Goal: Task Accomplishment & Management: Manage account settings

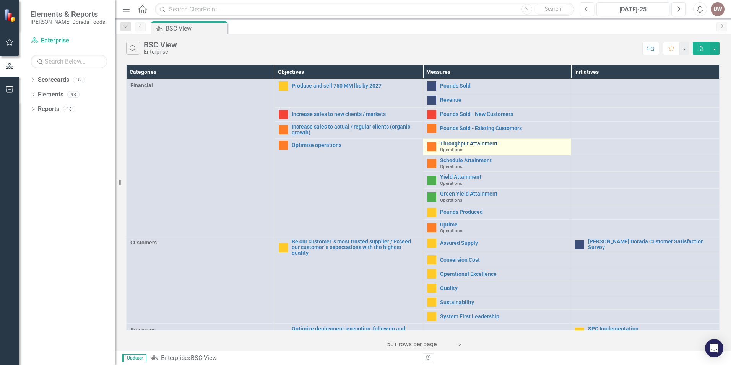
click at [453, 144] on link "Throughput Attainment" at bounding box center [503, 144] width 127 height 6
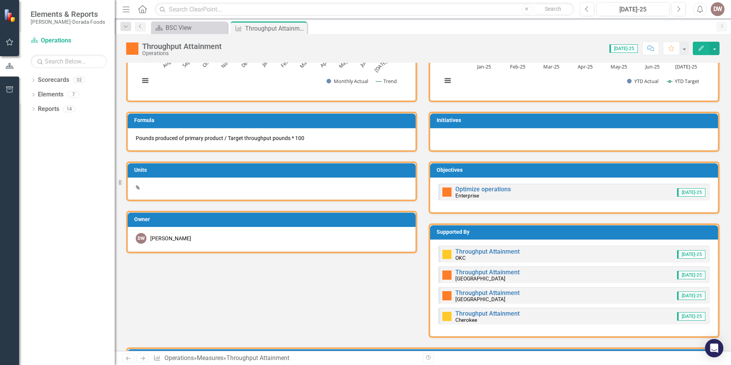
scroll to position [229, 0]
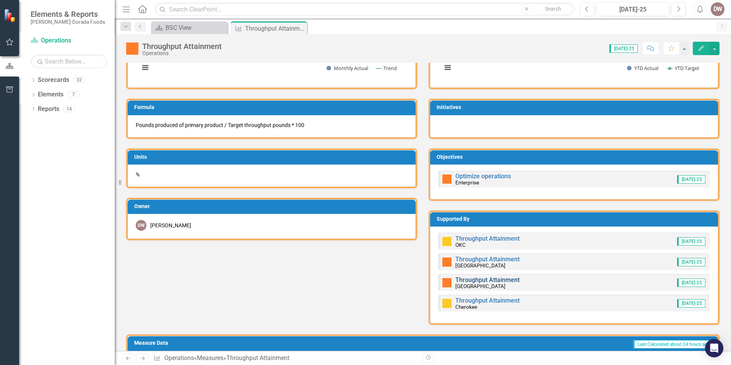
click at [470, 280] on link "Throughput Attainment" at bounding box center [487, 279] width 64 height 7
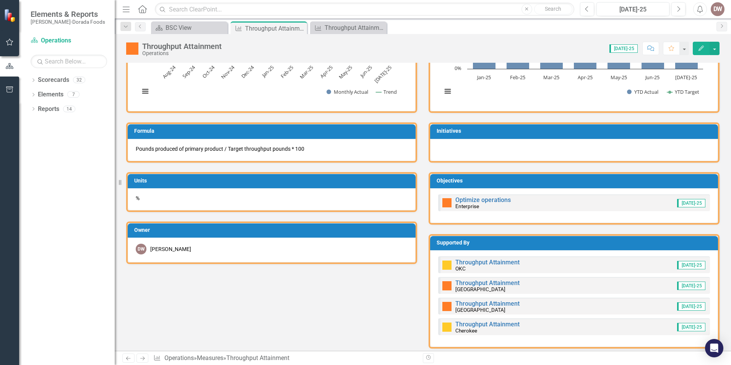
scroll to position [229, 0]
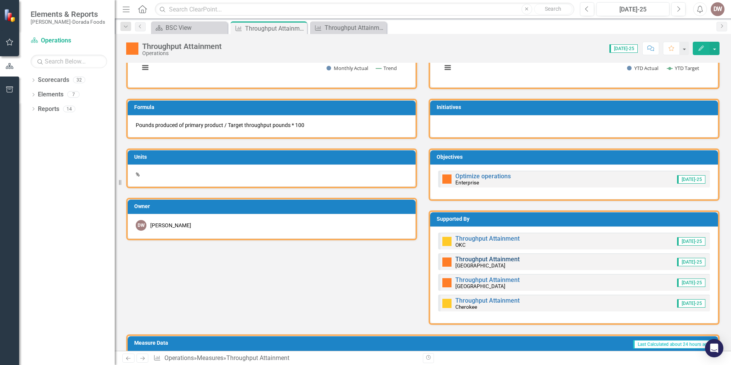
click at [477, 259] on link "Throughput Attainment" at bounding box center [487, 258] width 64 height 7
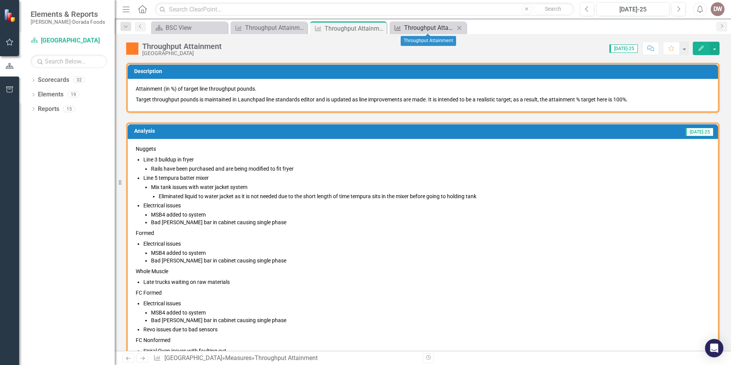
click at [433, 27] on div "Throughput Attainment" at bounding box center [429, 28] width 50 height 10
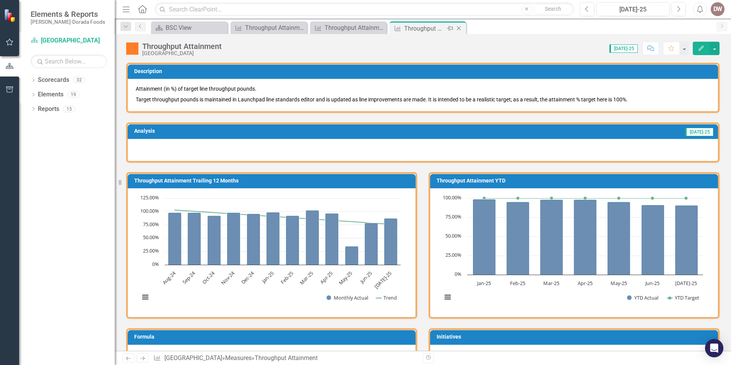
click at [461, 26] on icon "Close" at bounding box center [459, 28] width 8 height 6
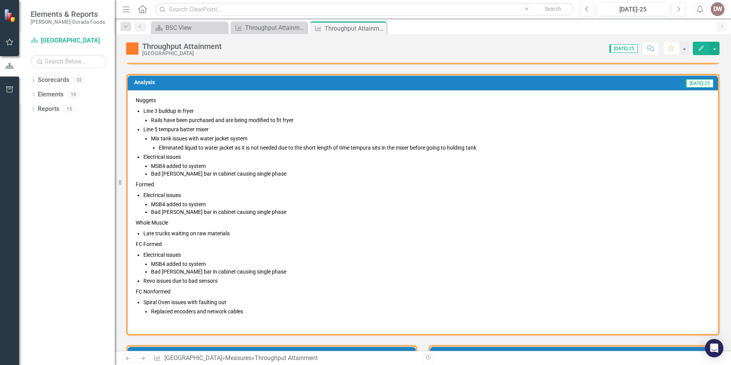
scroll to position [38, 0]
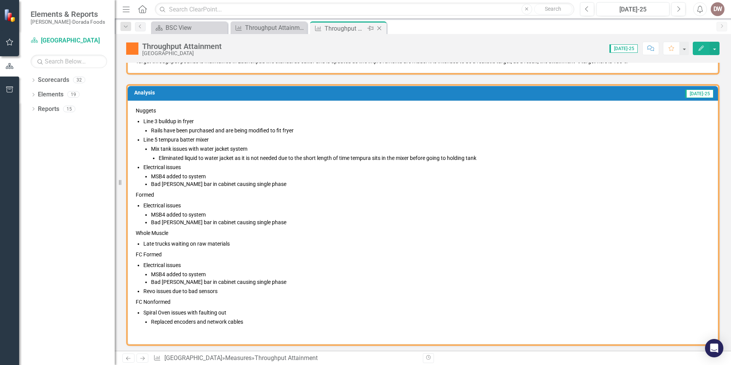
click at [381, 28] on icon "Close" at bounding box center [379, 28] width 8 height 6
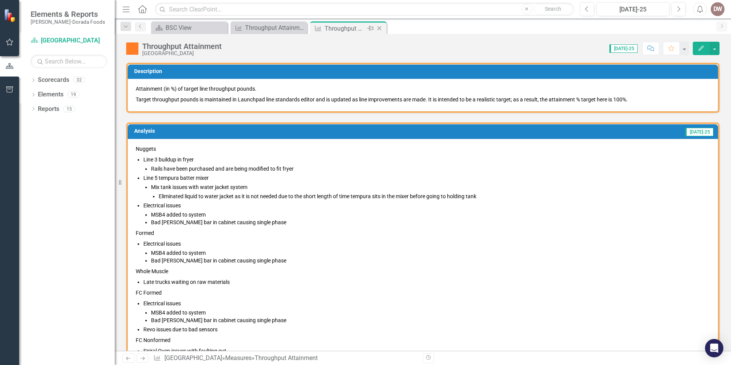
click at [381, 26] on icon "Close" at bounding box center [379, 28] width 8 height 6
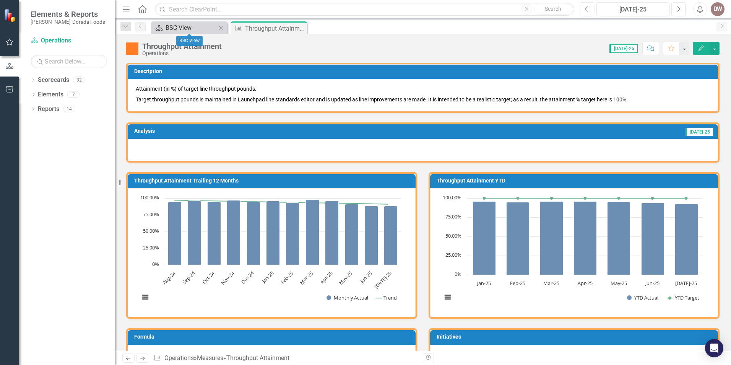
click at [183, 26] on div "BSC View" at bounding box center [190, 28] width 50 height 10
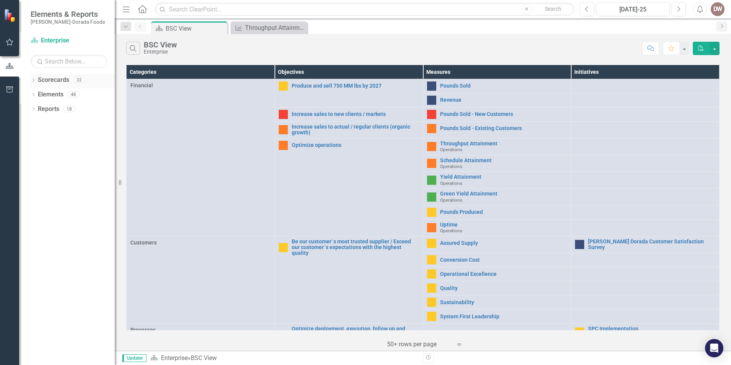
click at [33, 79] on icon at bounding box center [33, 79] width 2 height 3
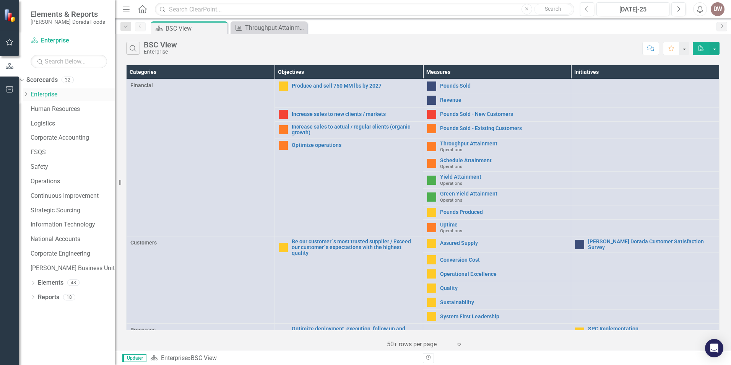
click at [52, 94] on link "Enterprise" at bounding box center [73, 94] width 84 height 9
click at [27, 93] on icon at bounding box center [26, 94] width 2 height 4
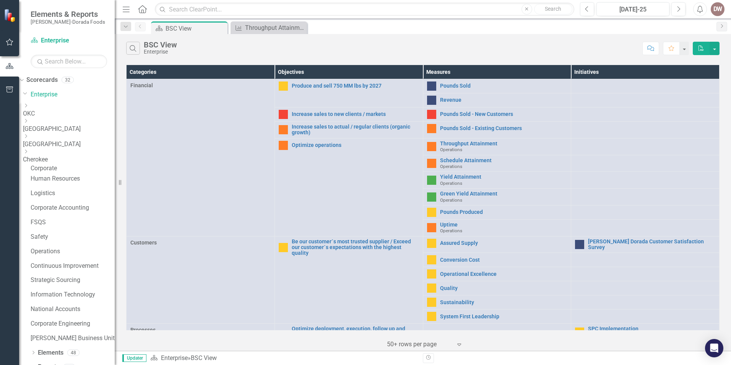
click at [63, 140] on link "[GEOGRAPHIC_DATA]" at bounding box center [69, 144] width 92 height 9
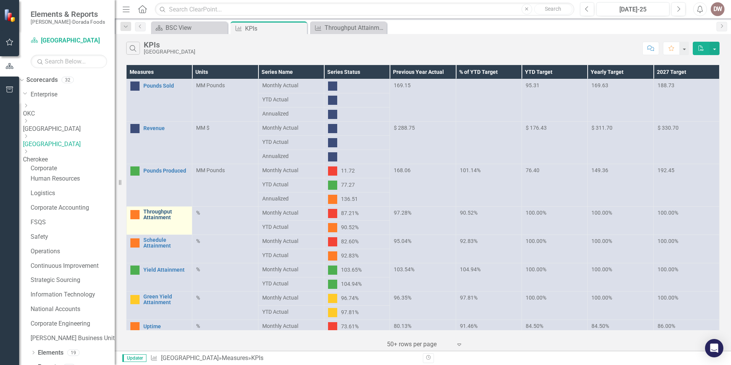
click at [178, 212] on link "Throughput Attainment" at bounding box center [165, 215] width 45 height 12
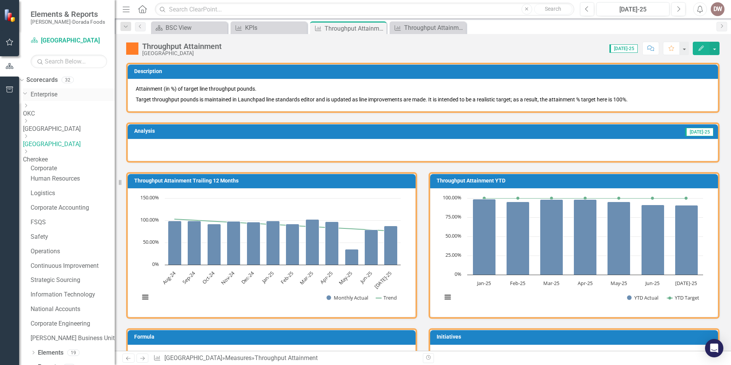
click at [54, 93] on link "Enterprise" at bounding box center [73, 94] width 84 height 9
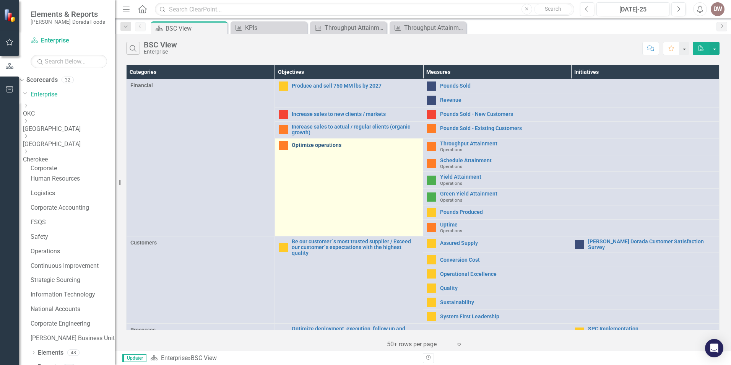
click at [331, 144] on link "Optimize operations" at bounding box center [355, 145] width 127 height 6
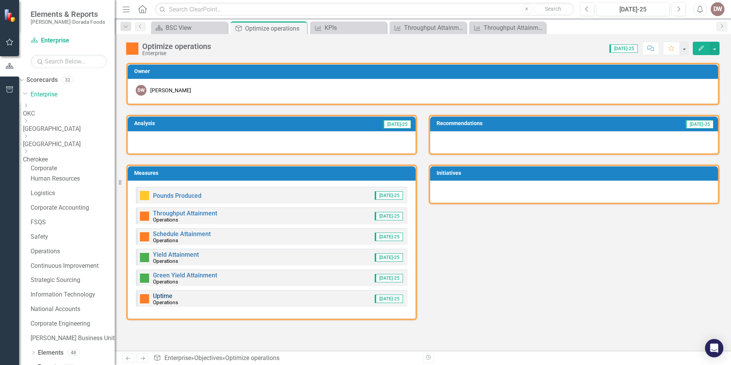
click at [162, 297] on link "Uptime" at bounding box center [162, 295] width 19 height 7
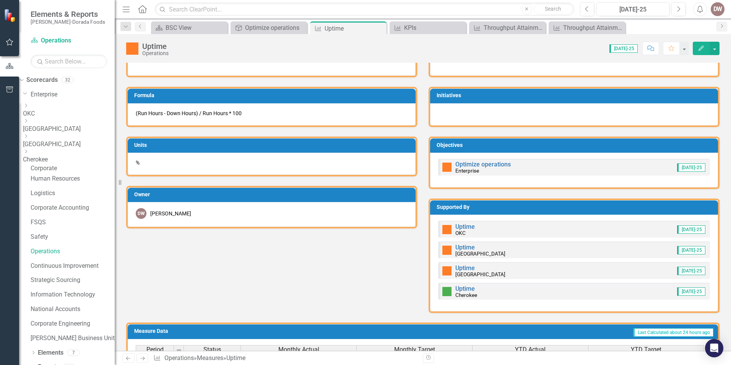
scroll to position [229, 0]
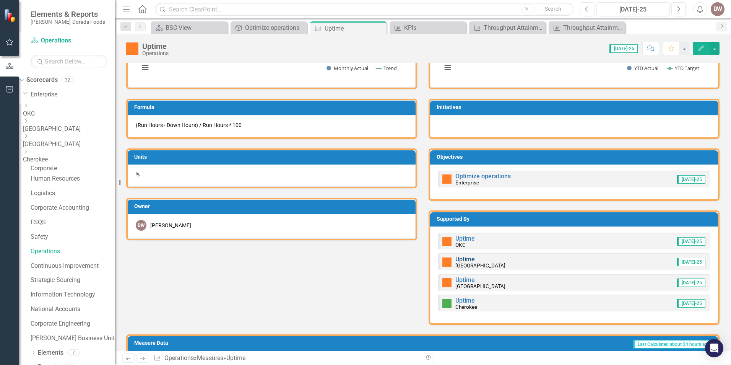
click at [465, 258] on link "Uptime" at bounding box center [464, 258] width 19 height 7
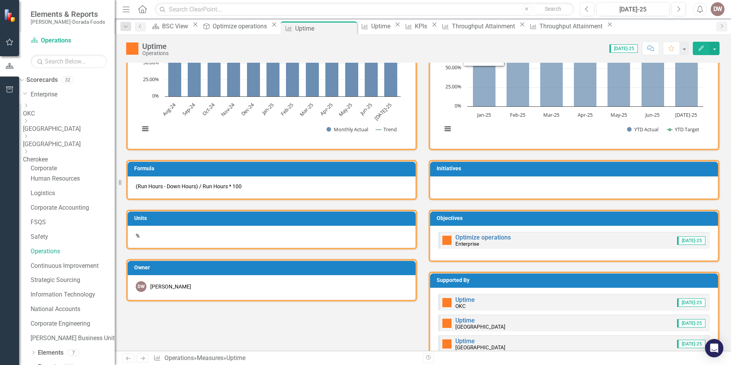
scroll to position [191, 0]
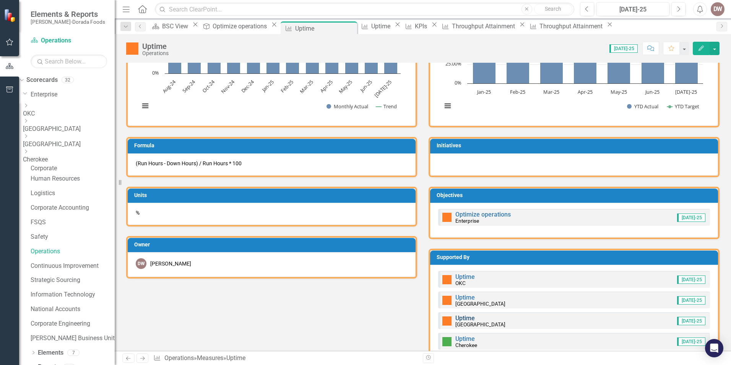
click at [461, 317] on link "Uptime" at bounding box center [464, 317] width 19 height 7
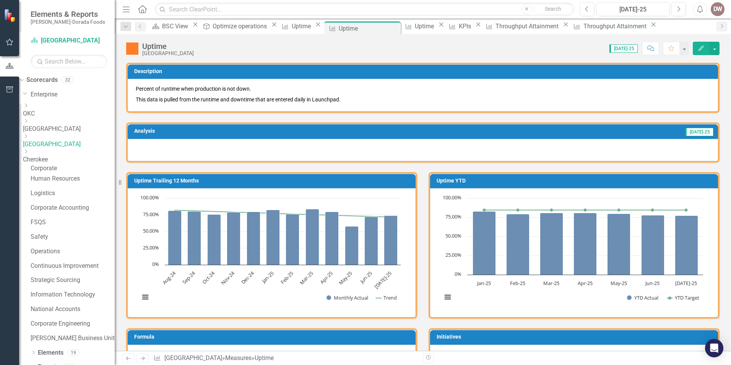
click at [143, 145] on div at bounding box center [423, 150] width 590 height 22
click at [139, 143] on div at bounding box center [423, 150] width 590 height 22
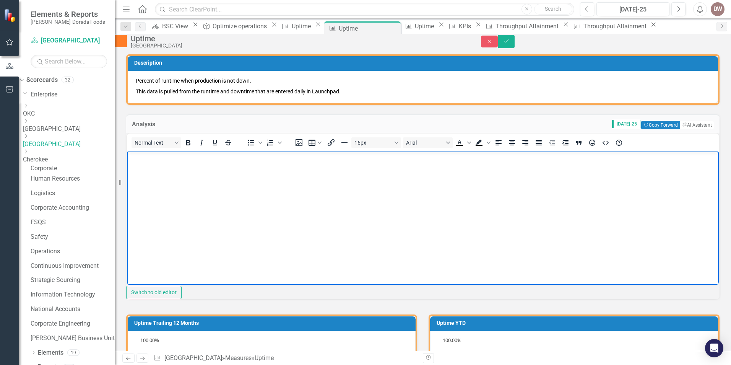
click at [140, 165] on body "Rich Text Area. Press ALT-0 for help." at bounding box center [423, 208] width 592 height 115
click at [177, 160] on p "Formed -" at bounding box center [423, 157] width 588 height 9
click at [156, 155] on p "Formed - Replaced Teflon Belt. Issues getting oil to flow back into the fryer a…" at bounding box center [423, 157] width 588 height 9
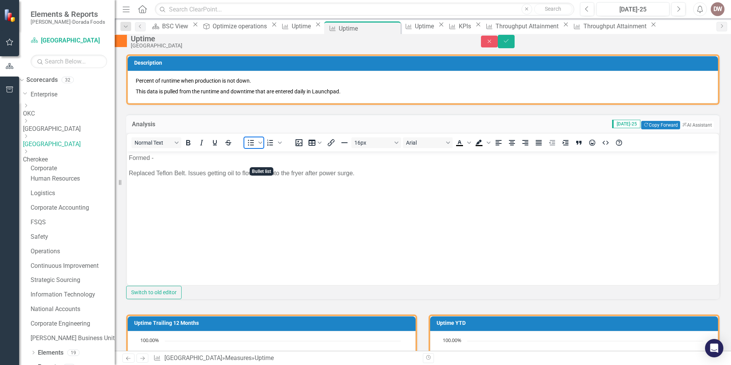
click at [254, 146] on icon "Bullet list" at bounding box center [251, 143] width 6 height 6
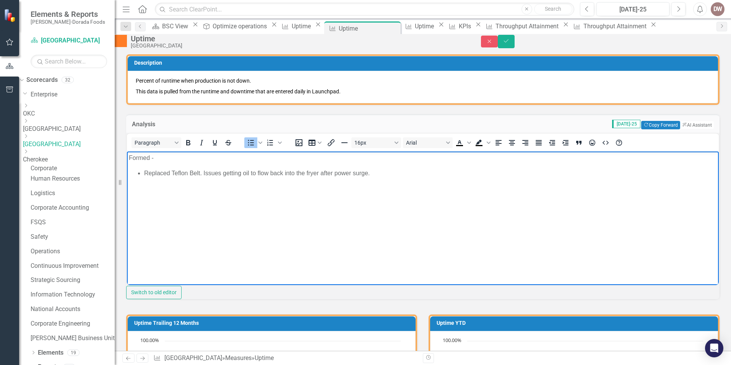
click at [372, 172] on li "Replaced Teflon Belt. Issues getting oil to flow back into the fryer after powe…" at bounding box center [430, 173] width 572 height 9
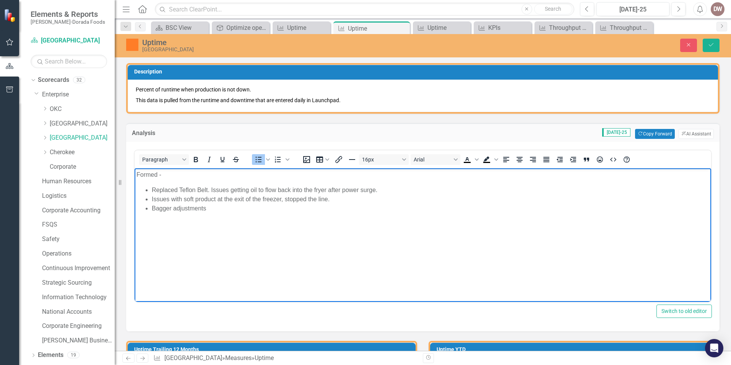
click at [217, 209] on li "Bagger adjustments" at bounding box center [430, 207] width 557 height 9
drag, startPoint x: 136, startPoint y: 173, endPoint x: 162, endPoint y: 172, distance: 25.3
click at [162, 172] on p "Formed -" at bounding box center [422, 174] width 572 height 9
drag, startPoint x: 196, startPoint y: 157, endPoint x: 206, endPoint y: 158, distance: 9.6
click at [196, 157] on icon "Bold" at bounding box center [196, 159] width 4 height 5
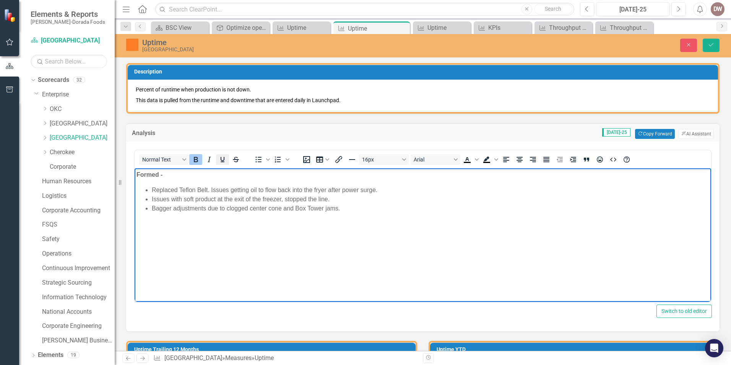
click at [220, 156] on icon "Underline" at bounding box center [222, 159] width 9 height 9
click at [173, 178] on p "Formed -" at bounding box center [422, 174] width 572 height 9
click at [358, 209] on li "Bagger adjustments due to clogged center cone and Box Tower jams." at bounding box center [430, 207] width 557 height 9
click at [259, 160] on icon "Bullet list" at bounding box center [258, 159] width 9 height 9
click at [162, 232] on body "Formed: Replaced Teflon Belt. Issues getting oil to flow back into the fryer af…" at bounding box center [423, 225] width 576 height 115
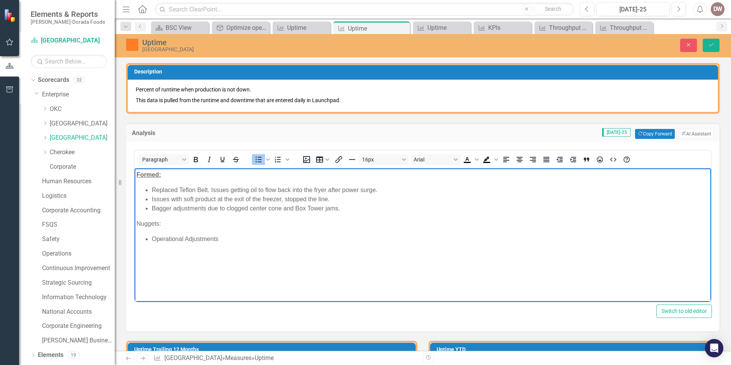
click at [233, 237] on li "Operational Adjustments" at bounding box center [430, 238] width 557 height 9
click at [220, 238] on li "Operational Adjustments. Product clumping in the fryer." at bounding box center [430, 238] width 557 height 9
click at [227, 248] on li "Operational Adjustments -" at bounding box center [430, 247] width 557 height 9
click at [296, 248] on li "Operational Adjustments - Box Tower Jams and" at bounding box center [430, 247] width 557 height 9
drag, startPoint x: 137, startPoint y: 221, endPoint x: 161, endPoint y: 221, distance: 23.7
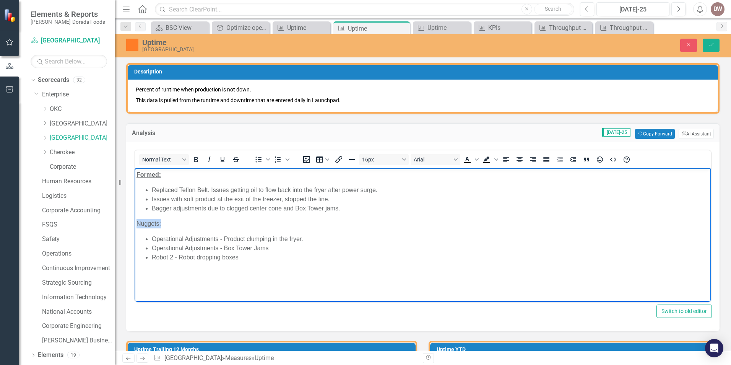
click at [161, 221] on p "Nuggets:" at bounding box center [422, 223] width 572 height 9
click at [195, 157] on icon "Bold" at bounding box center [196, 159] width 4 height 5
click at [220, 157] on icon "Underline" at bounding box center [222, 159] width 9 height 9
click at [419, 246] on li "Operational Adjustments - Box Tower Jams" at bounding box center [430, 247] width 557 height 9
click at [712, 43] on icon "Save" at bounding box center [710, 44] width 7 height 5
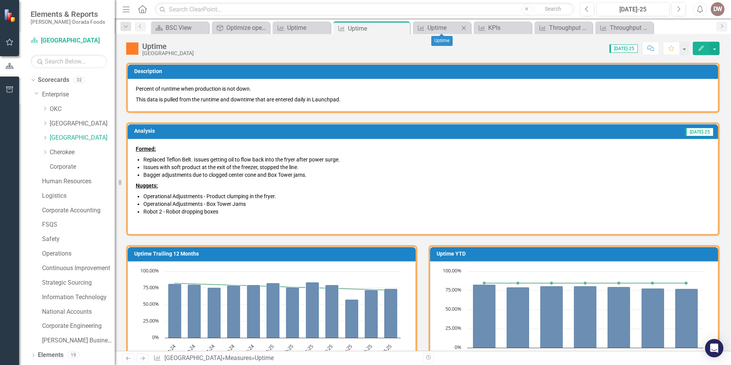
click at [465, 26] on icon "Close" at bounding box center [464, 28] width 8 height 6
click at [498, 26] on icon "Close" at bounding box center [497, 28] width 8 height 6
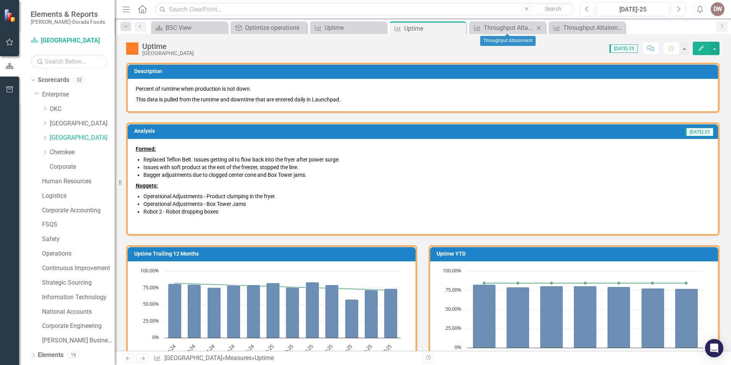
click at [538, 26] on icon "Close" at bounding box center [539, 28] width 8 height 6
click at [538, 27] on icon "Close" at bounding box center [539, 28] width 8 height 6
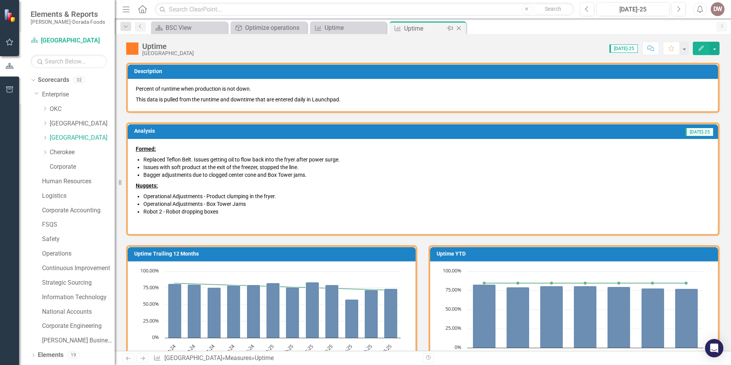
click at [459, 26] on icon "Close" at bounding box center [459, 28] width 8 height 6
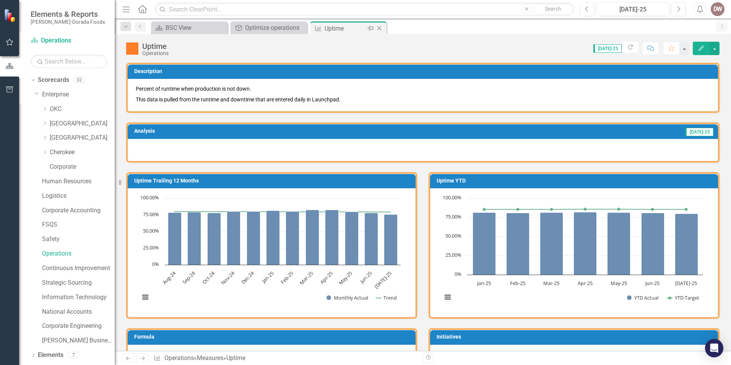
click at [381, 26] on icon "Close" at bounding box center [379, 28] width 8 height 6
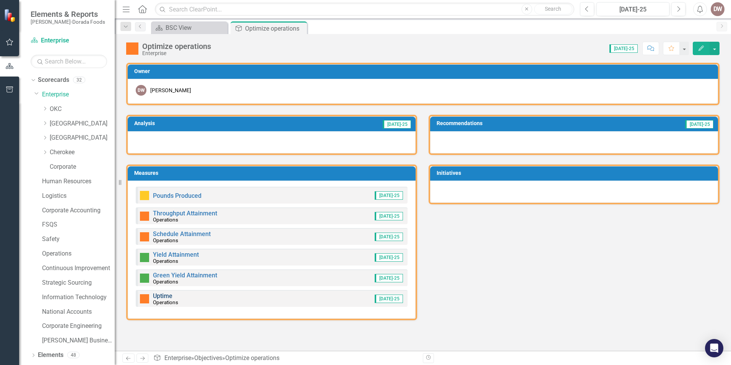
click at [161, 293] on link "Uptime" at bounding box center [162, 295] width 19 height 7
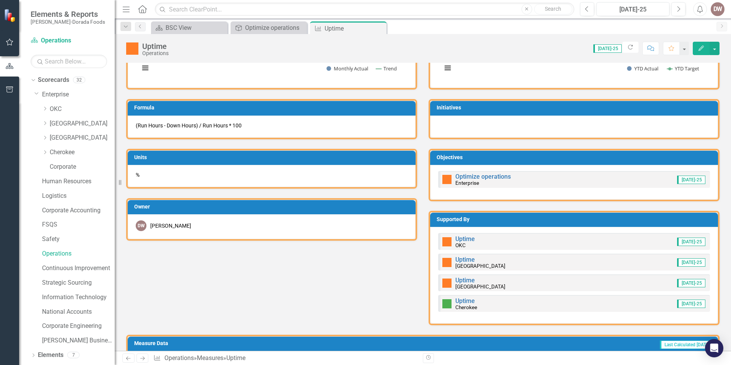
scroll to position [229, 0]
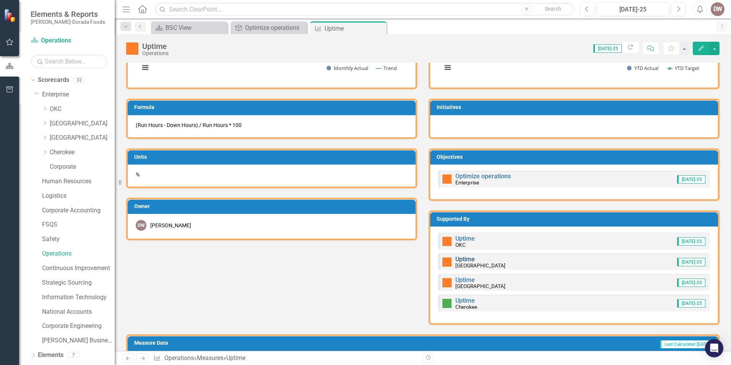
click at [465, 259] on link "Uptime" at bounding box center [464, 258] width 19 height 7
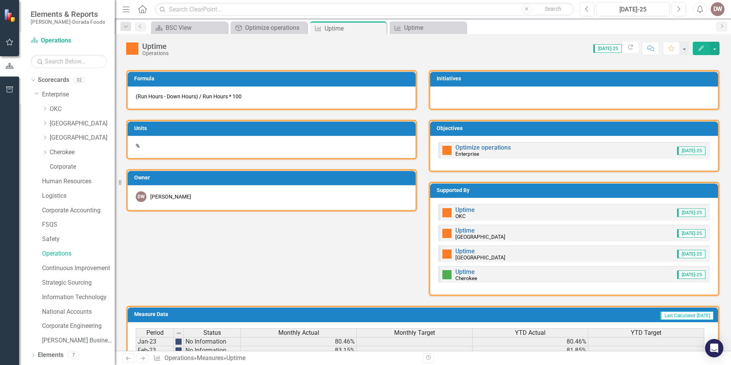
scroll to position [268, 0]
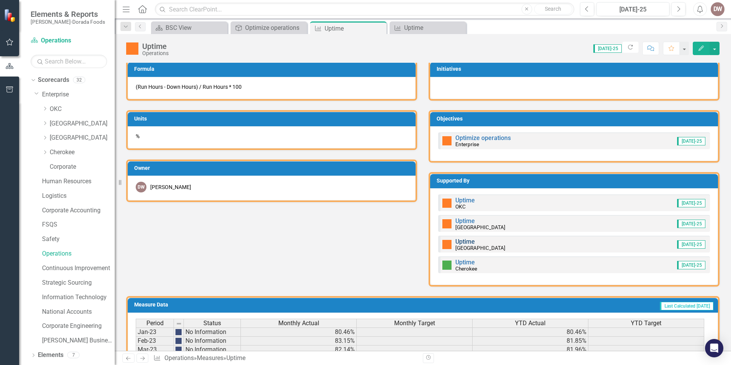
click at [467, 241] on link "Uptime" at bounding box center [464, 241] width 19 height 7
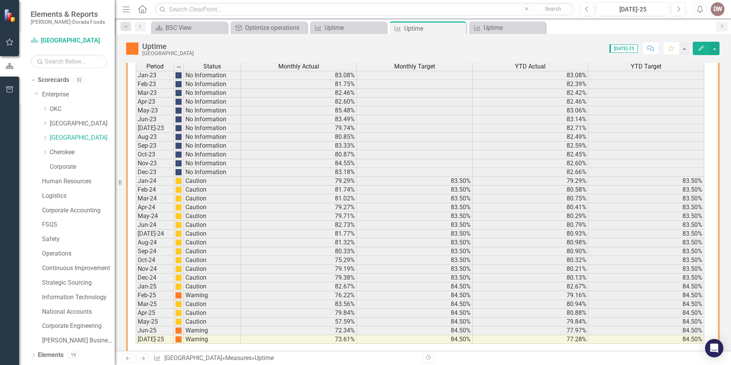
scroll to position [557, 0]
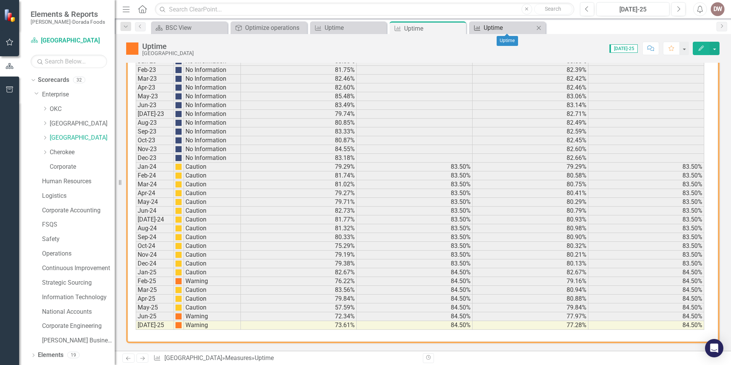
click at [496, 29] on div "Uptime" at bounding box center [508, 28] width 50 height 10
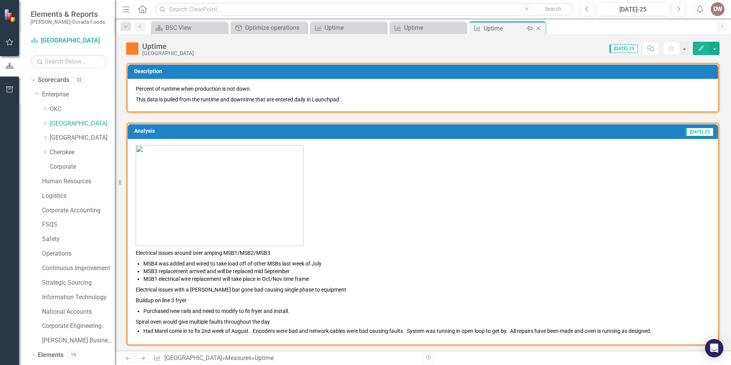
click at [540, 27] on icon at bounding box center [538, 28] width 4 height 4
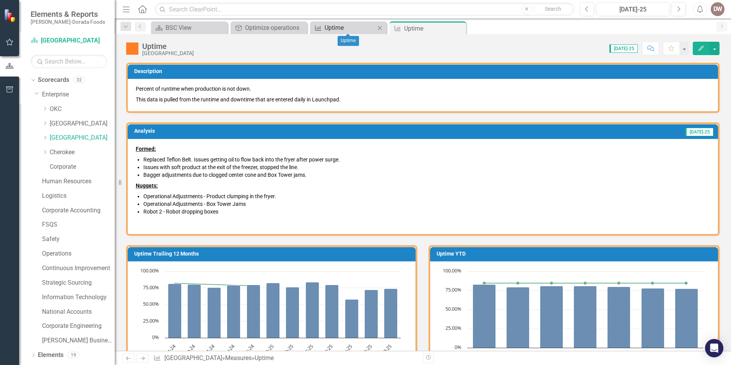
click at [353, 28] on div "Uptime" at bounding box center [349, 28] width 50 height 10
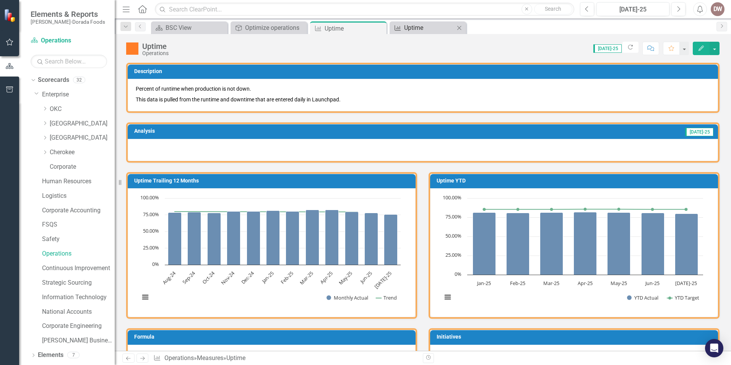
click at [410, 26] on div "Uptime" at bounding box center [429, 28] width 50 height 10
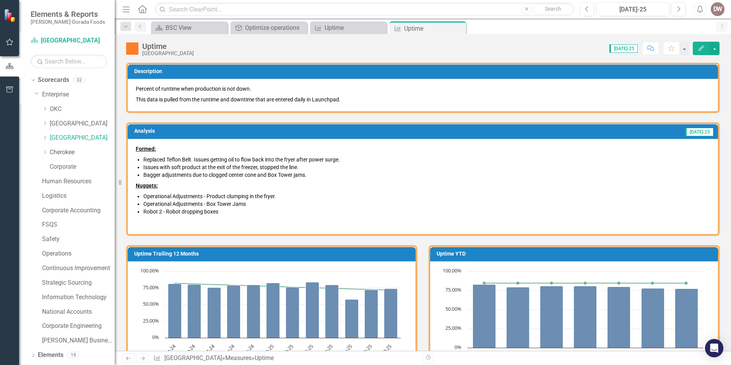
click at [224, 208] on li "Robot 2 - Robot dropping boxes" at bounding box center [426, 212] width 566 height 8
click at [218, 210] on li "Robot 2 - Robot dropping boxes" at bounding box center [426, 212] width 566 height 8
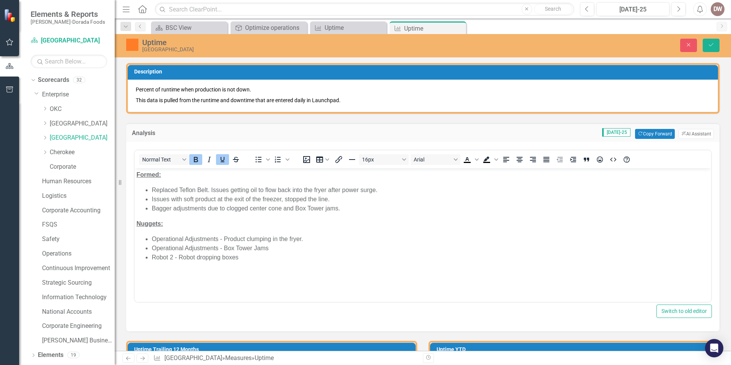
click at [242, 258] on li "Robot 2 - Robot dropping boxes" at bounding box center [430, 256] width 557 height 9
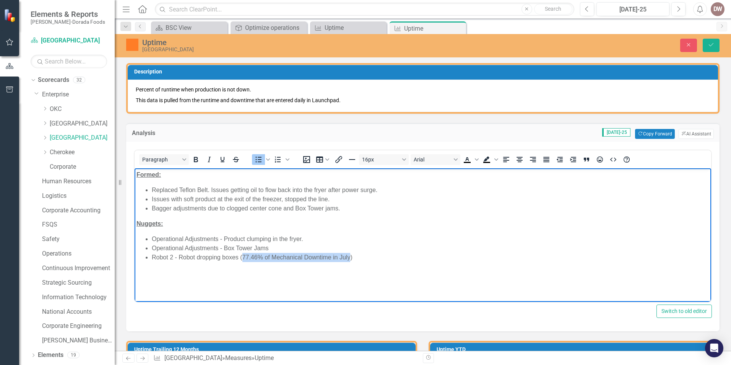
drag, startPoint x: 243, startPoint y: 255, endPoint x: 350, endPoint y: 255, distance: 106.6
click at [350, 255] on li "Robot 2 - Robot dropping boxes (77.46% of Mechanical Downtime in July)" at bounding box center [430, 256] width 557 height 9
click at [198, 159] on icon "Bold" at bounding box center [195, 159] width 9 height 9
click at [464, 263] on body "Formed: Replaced Teflon Belt. Issues getting oil to flow back into the fryer af…" at bounding box center [423, 226] width 576 height 117
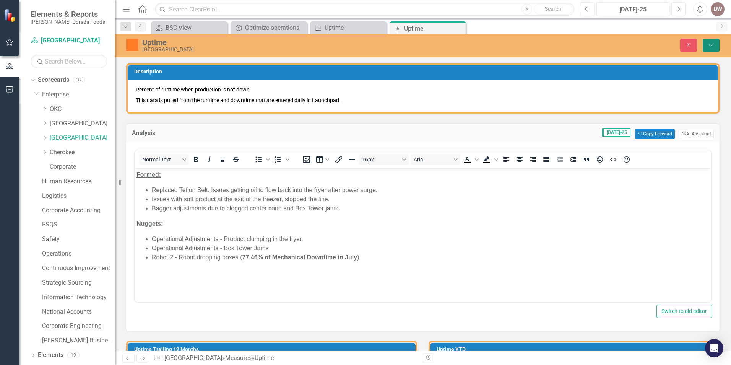
click at [710, 45] on icon "Save" at bounding box center [710, 44] width 7 height 5
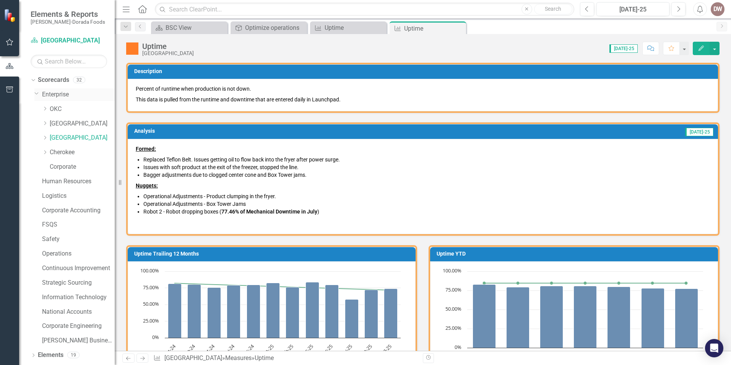
click at [54, 96] on link "Enterprise" at bounding box center [78, 94] width 73 height 9
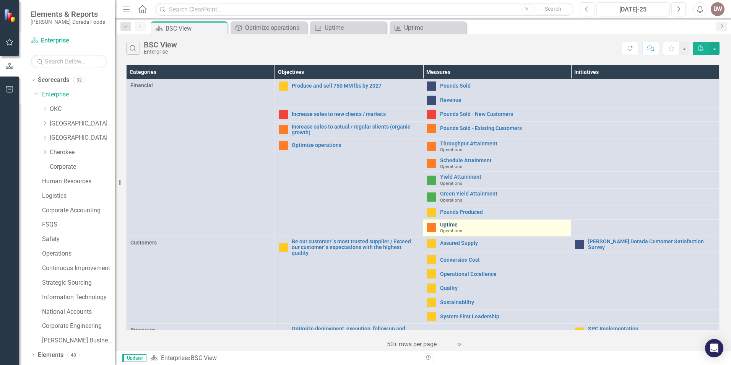
click at [446, 224] on link "Uptime" at bounding box center [503, 225] width 127 height 6
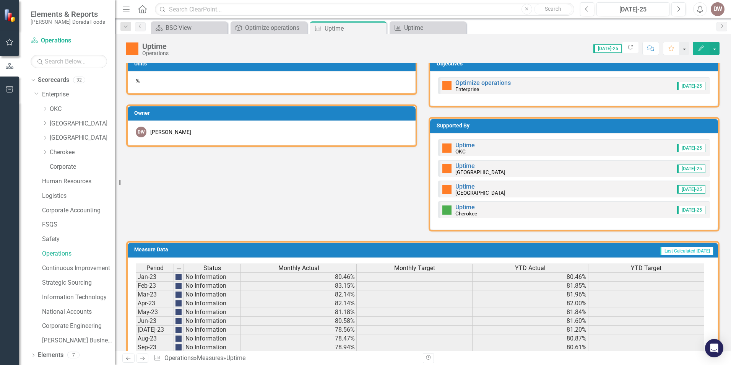
scroll to position [344, 0]
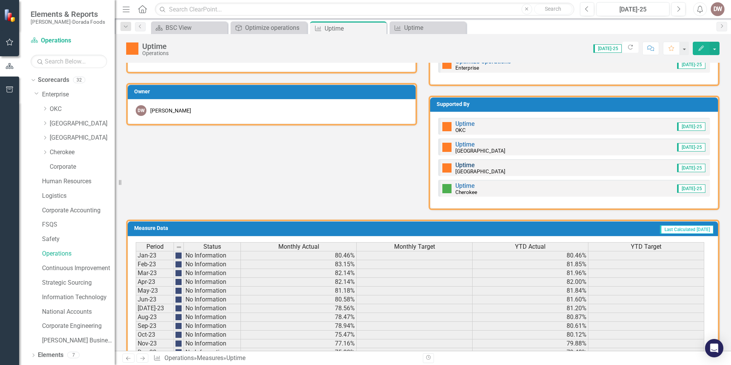
click at [465, 164] on link "Uptime" at bounding box center [464, 164] width 19 height 7
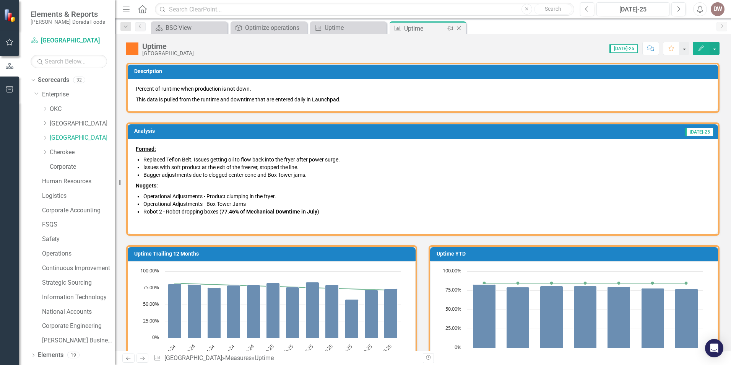
click at [461, 27] on icon "Close" at bounding box center [459, 28] width 8 height 6
